Goal: Task Accomplishment & Management: Use online tool/utility

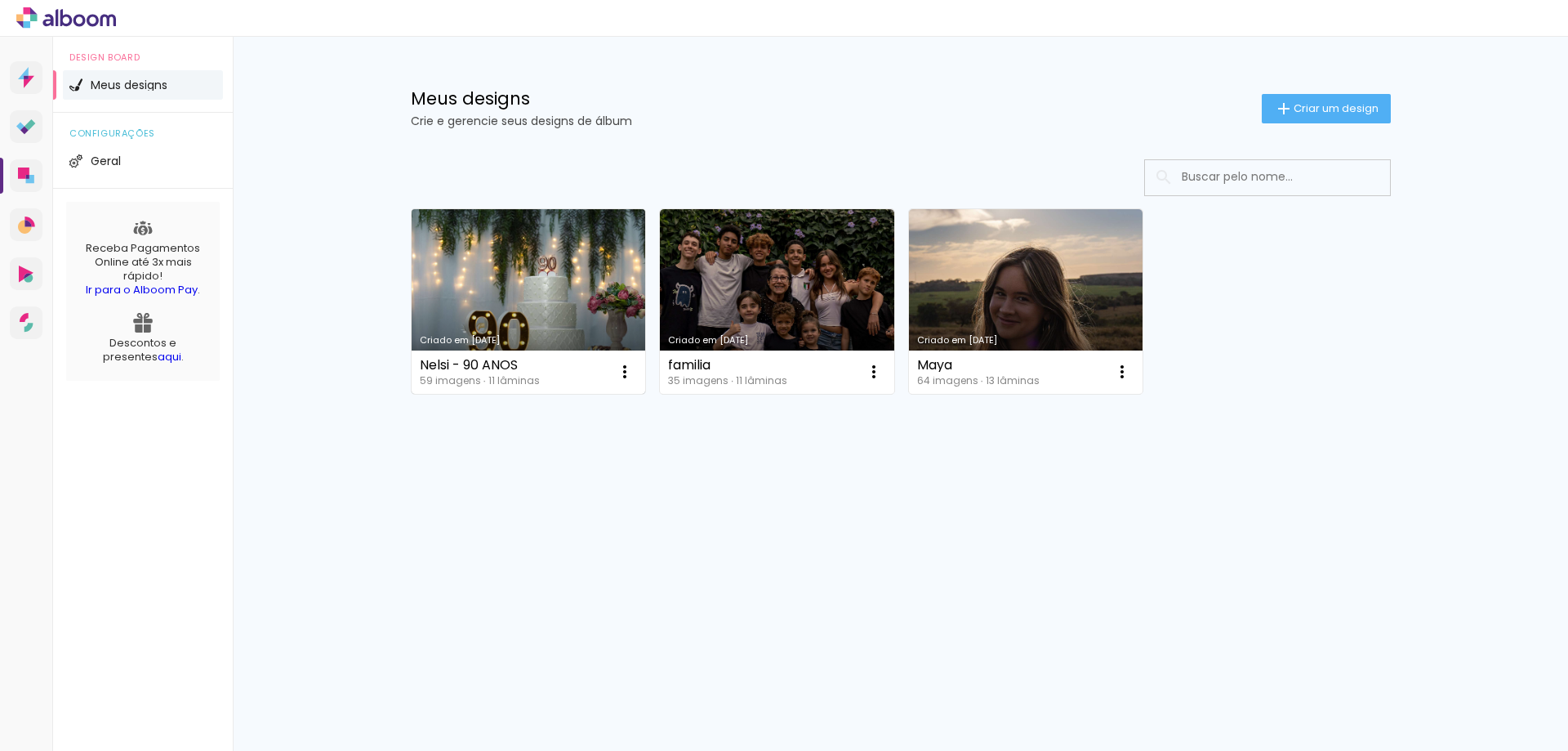
click at [572, 270] on link "Criado em [DATE]" at bounding box center [529, 301] width 234 height 184
click at [581, 293] on link "Criado em [DATE]" at bounding box center [529, 301] width 234 height 184
